Goal: Task Accomplishment & Management: Complete application form

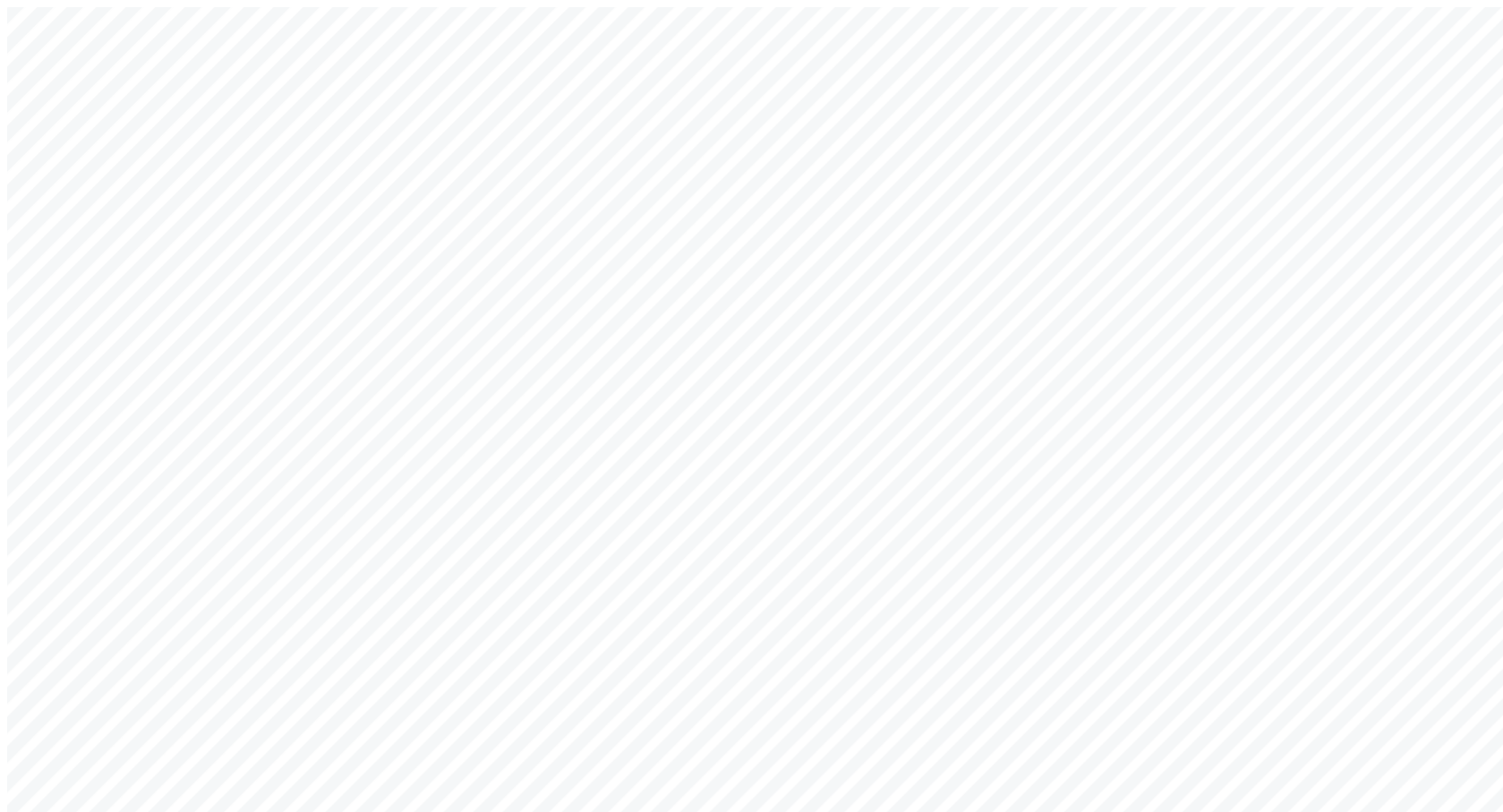
type input "jono@getarch.com"
click at [1154, 538] on div "Welcome back! Sign in to your account to continue Or create a new account Email…" at bounding box center [752, 537] width 1489 height 1060
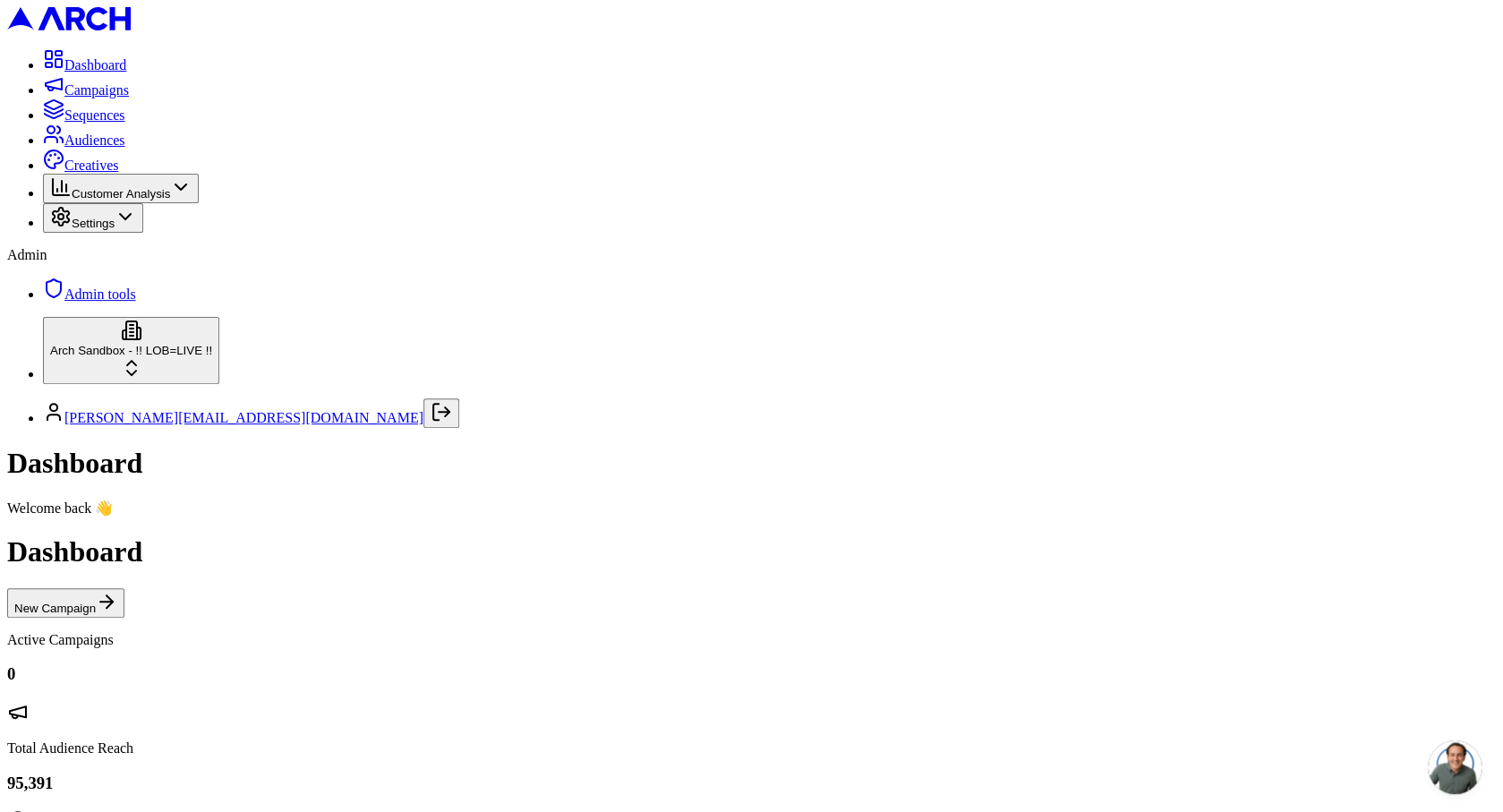
click at [79, 147] on span "Audiences" at bounding box center [95, 139] width 61 height 15
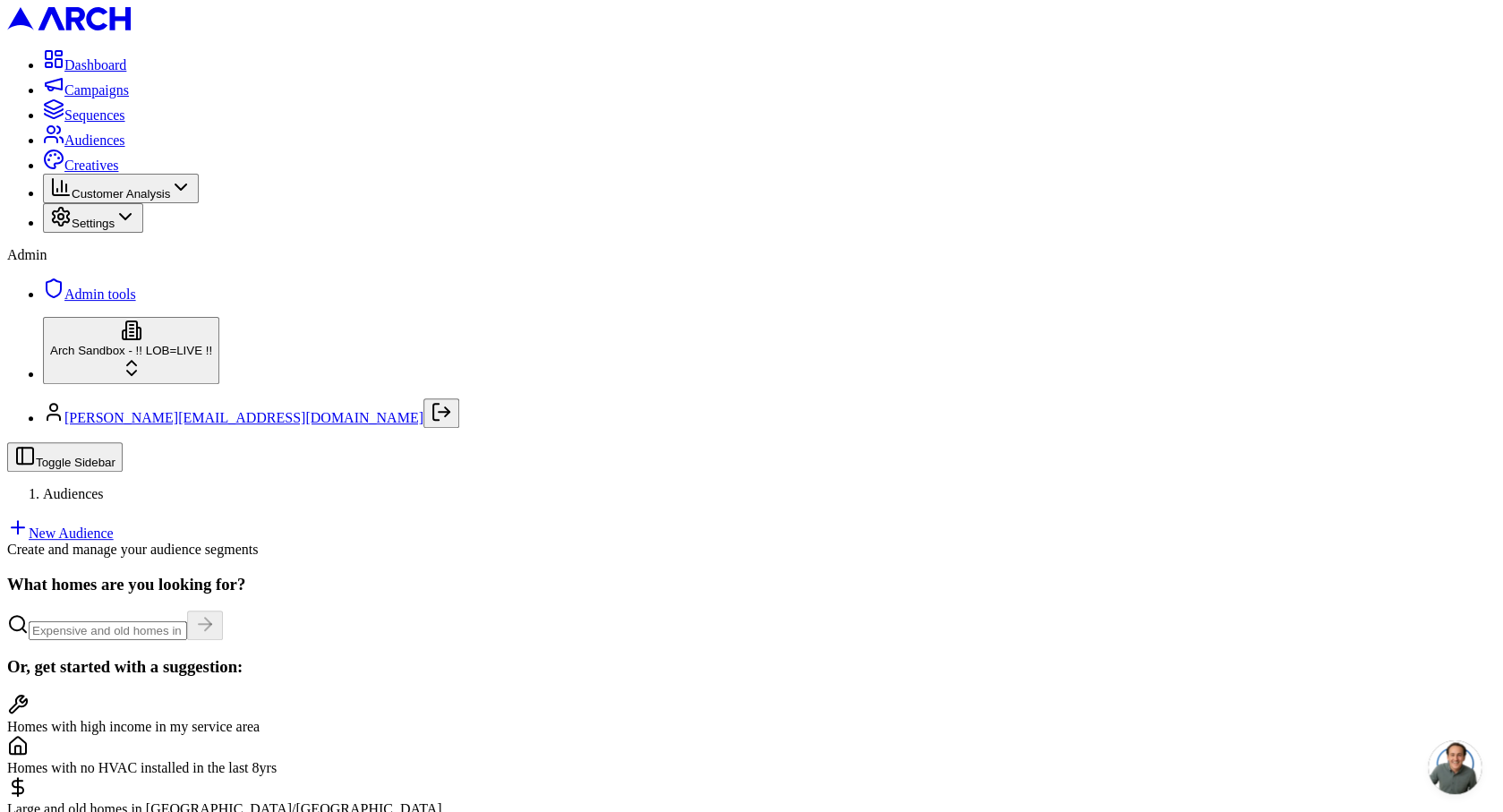
scroll to position [336, 0]
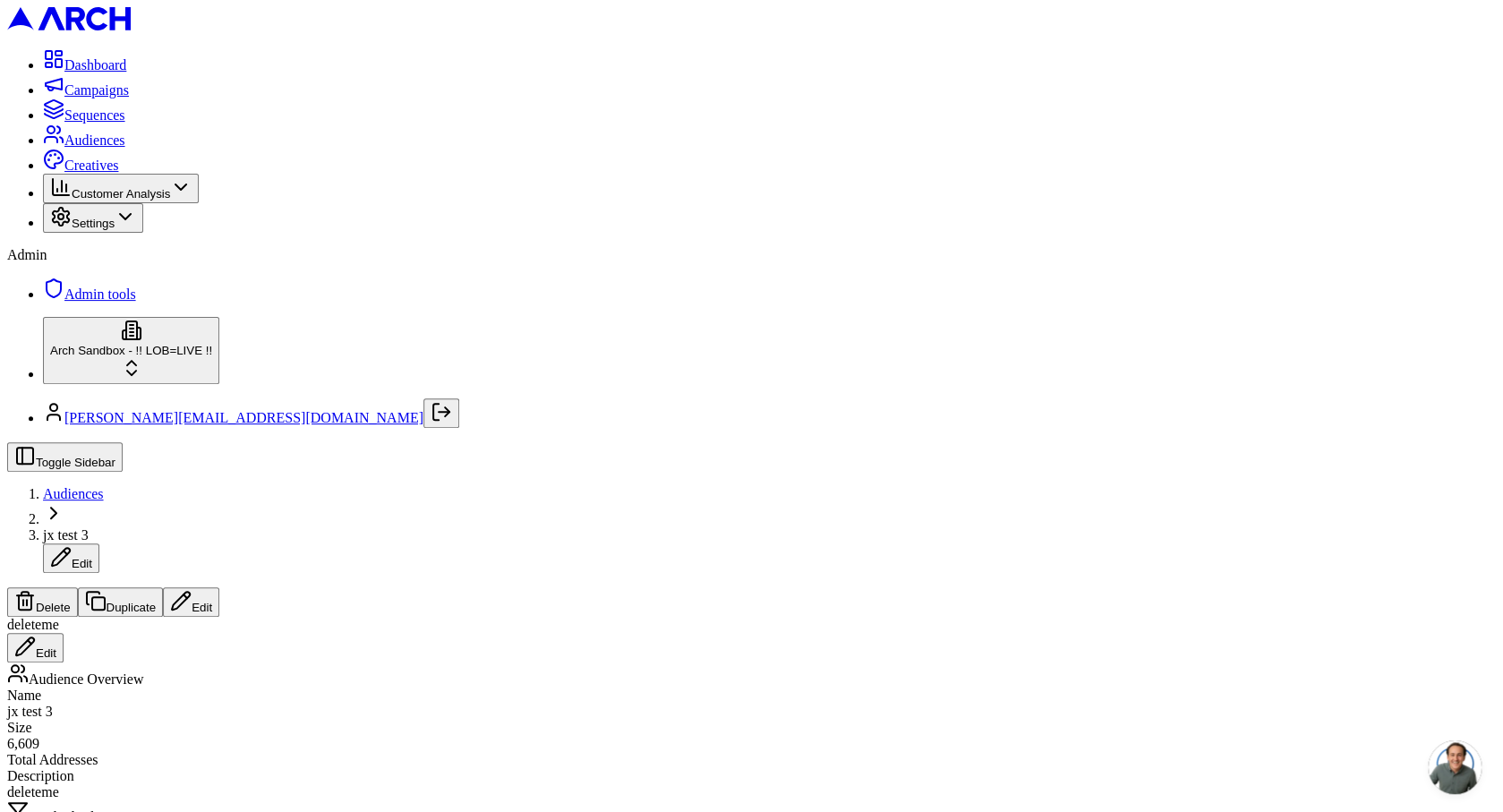
click at [104, 486] on span "Audiences" at bounding box center [73, 493] width 61 height 15
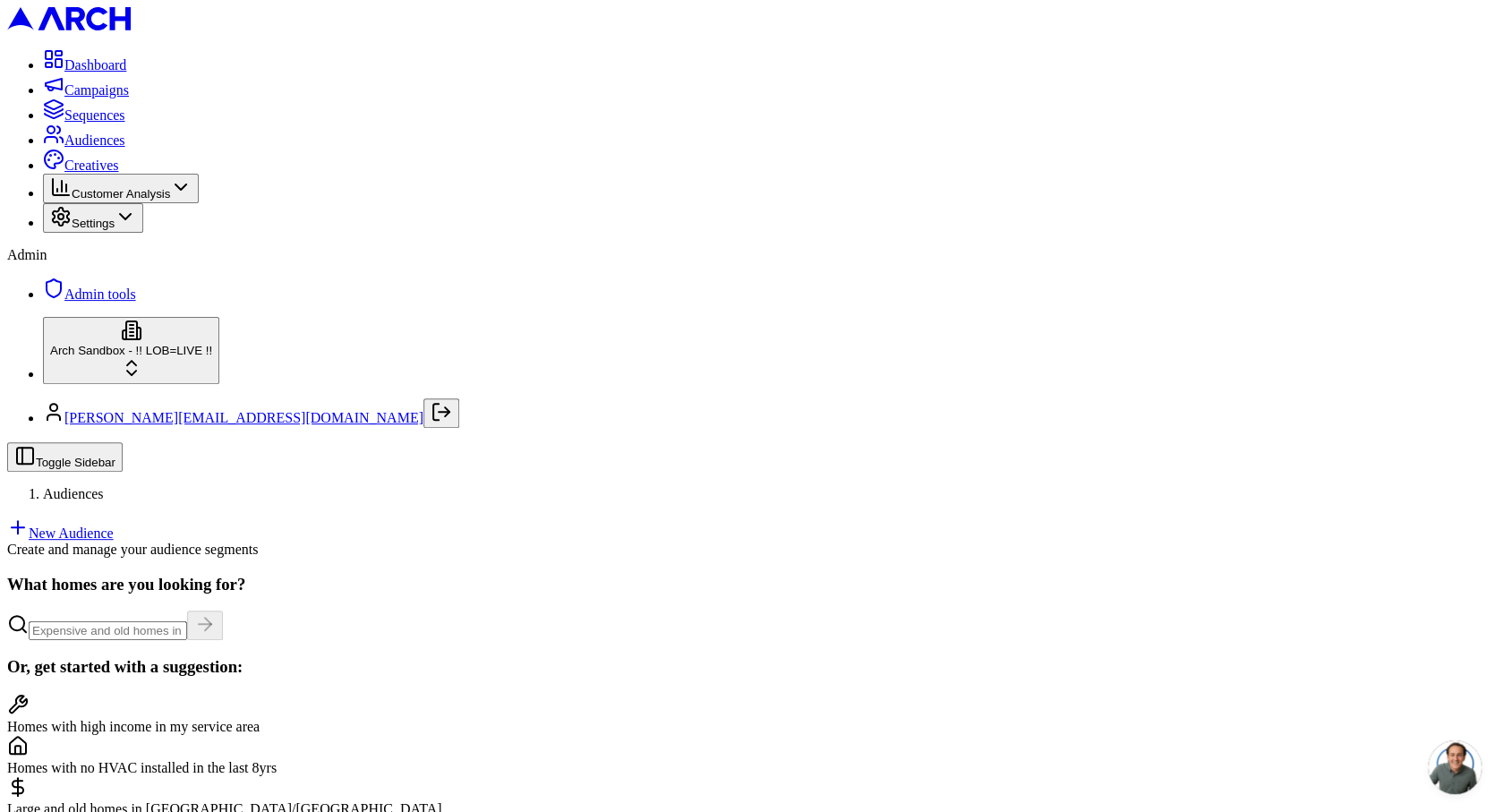
scroll to position [336, 0]
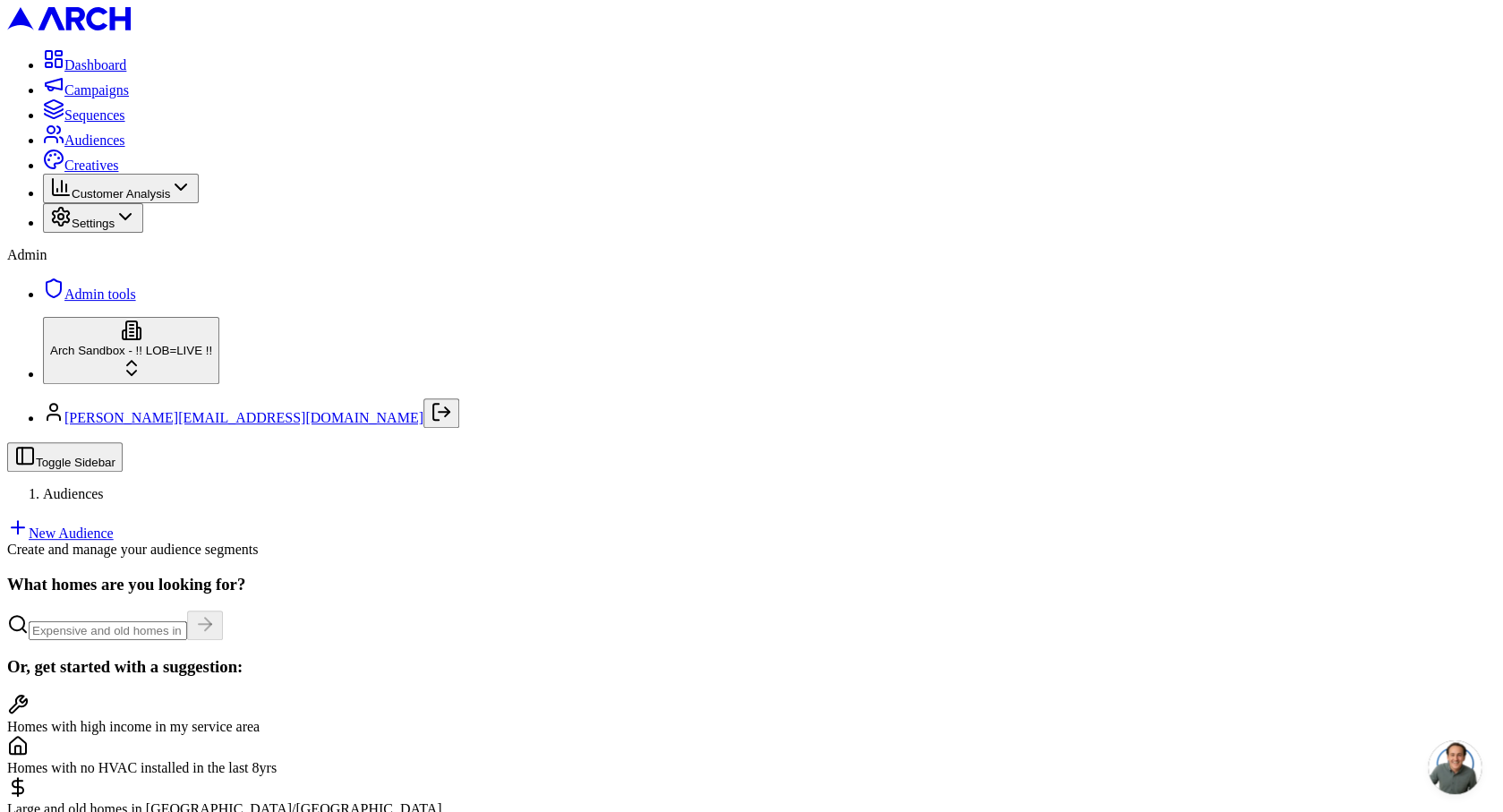
scroll to position [528, 0]
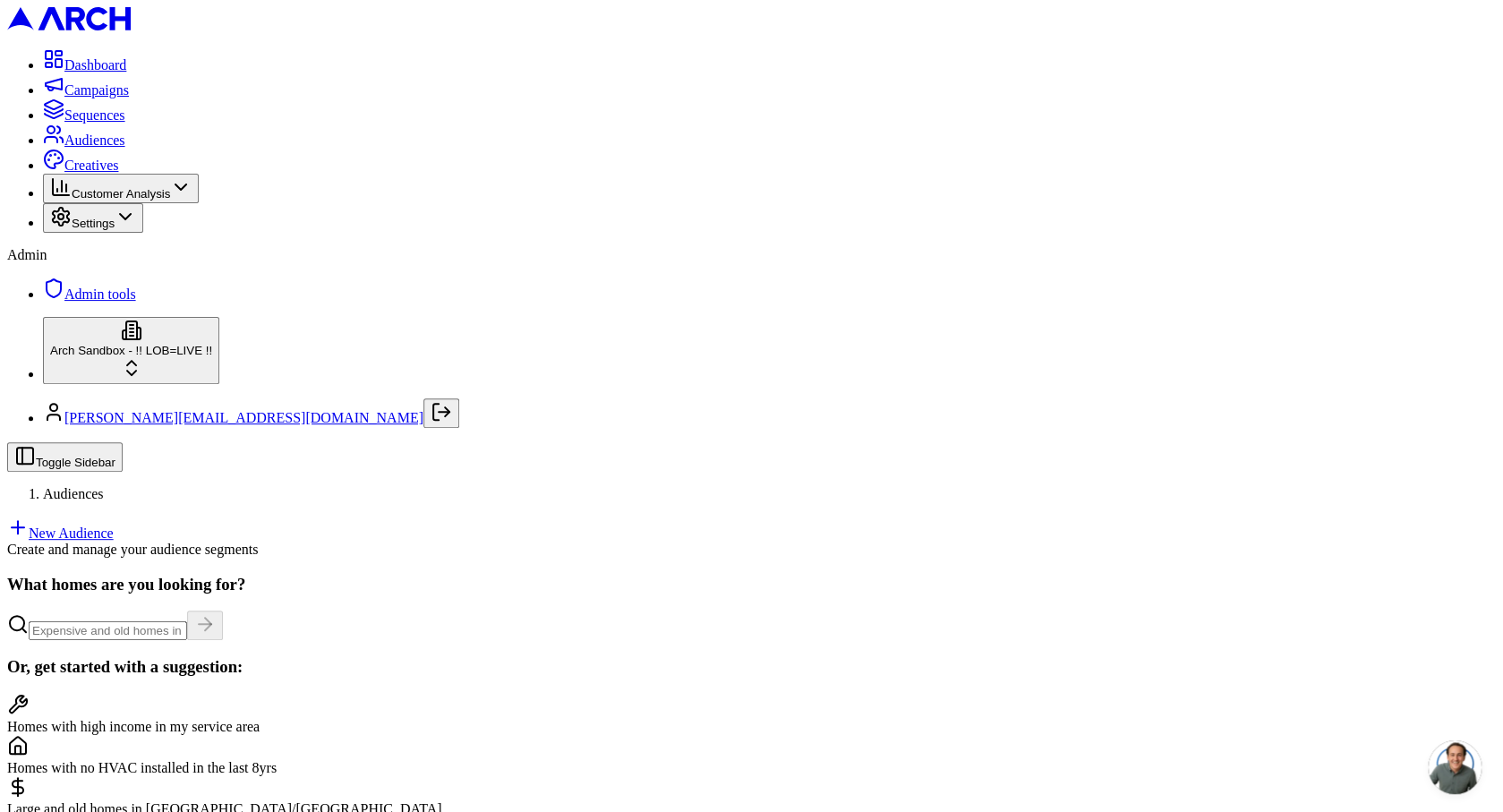
click at [114, 525] on link "New Audience" at bounding box center [60, 532] width 107 height 15
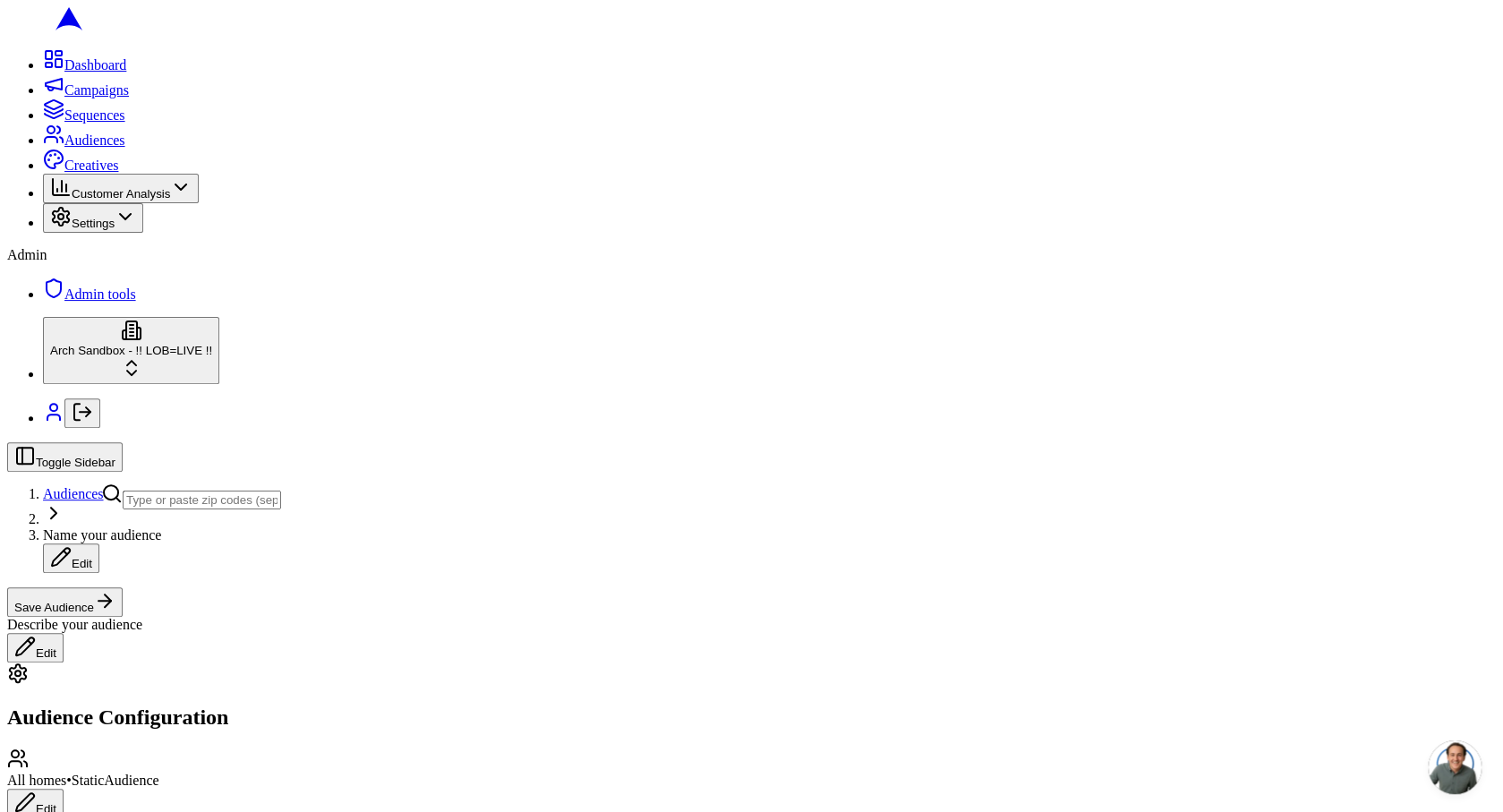
paste input "19120"
type input "19120"
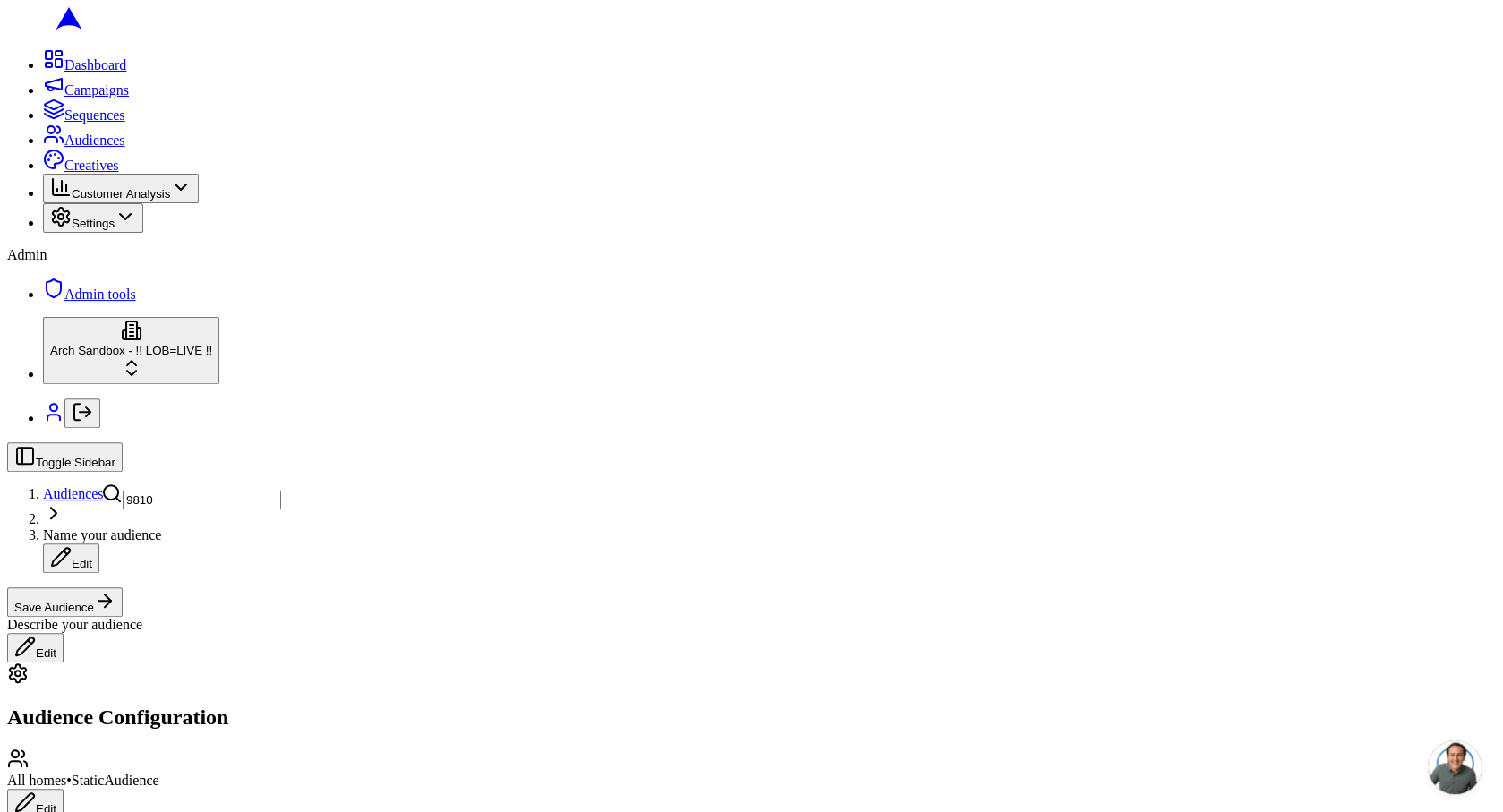
type input "98104"
type input "98115"
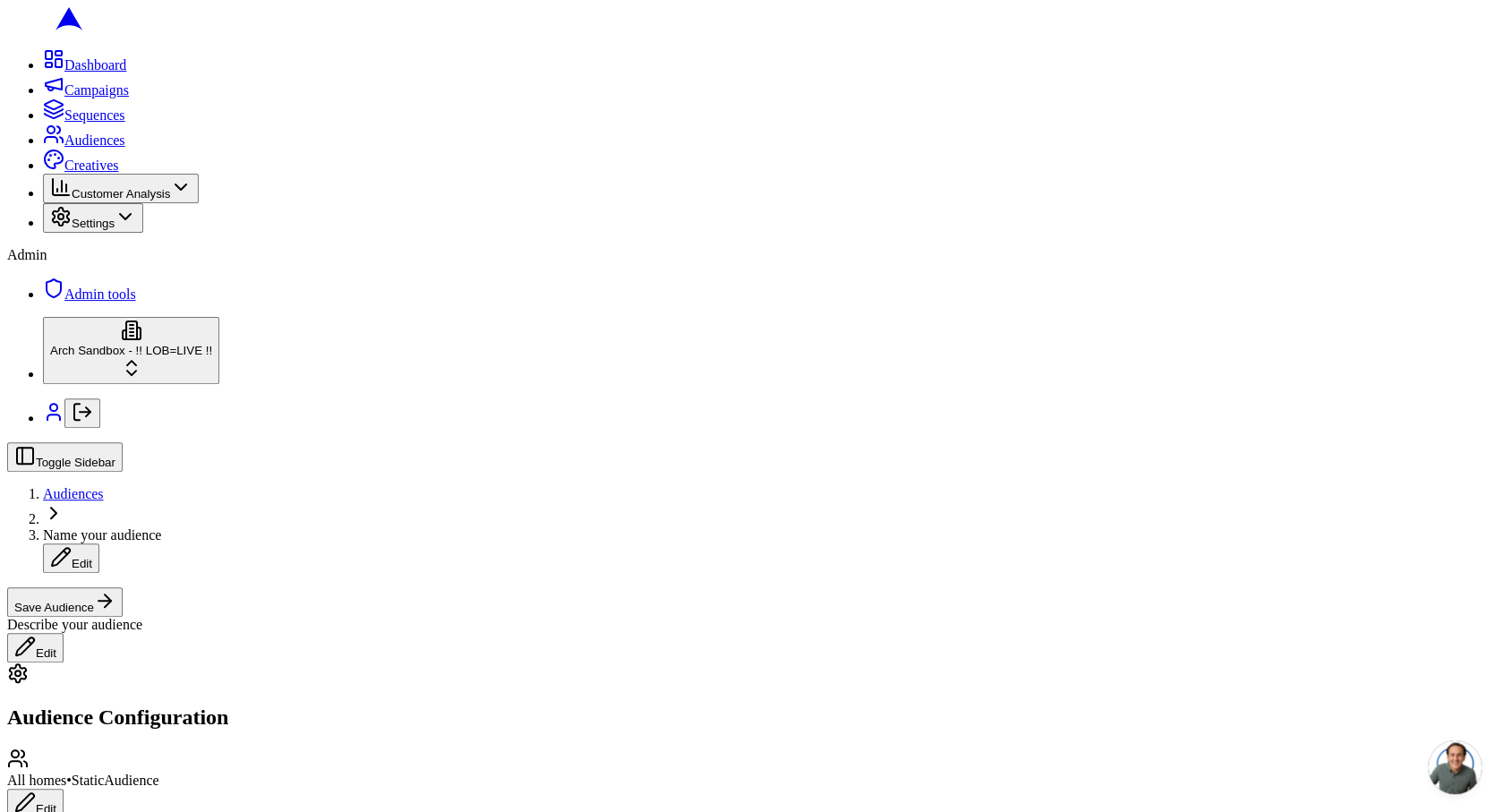
type input "94043"
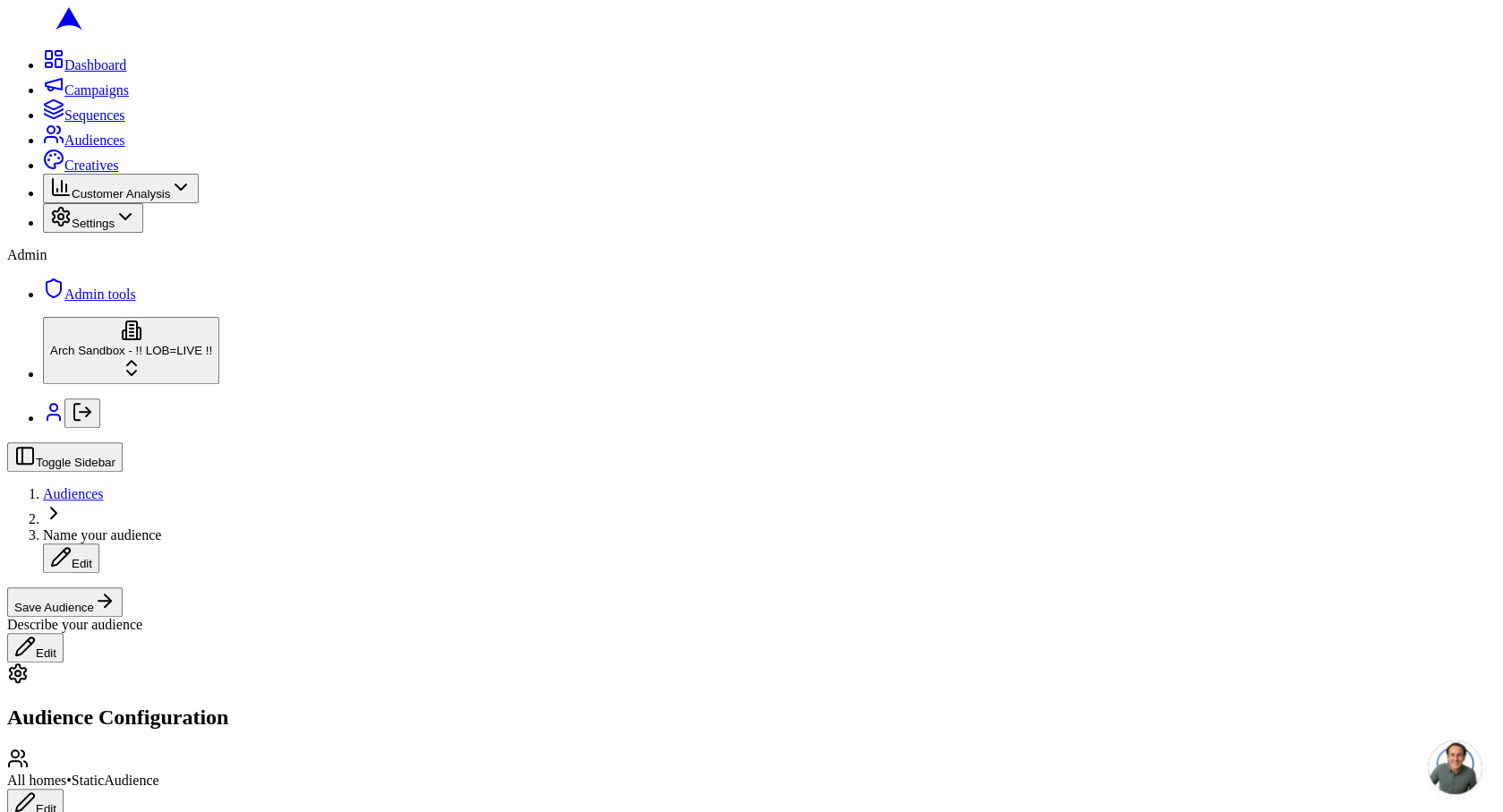
click at [182, 476] on div "Townhouse" at bounding box center [176, 463] width 180 height 25
